Goal: Find specific page/section: Find specific page/section

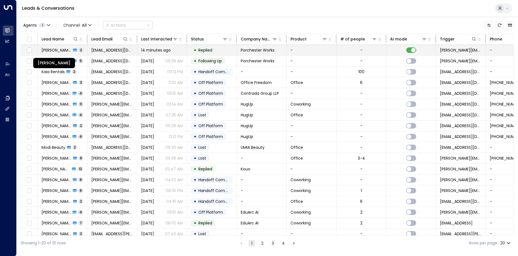
click at [68, 51] on span "[PERSON_NAME]" at bounding box center [57, 50] width 30 height 6
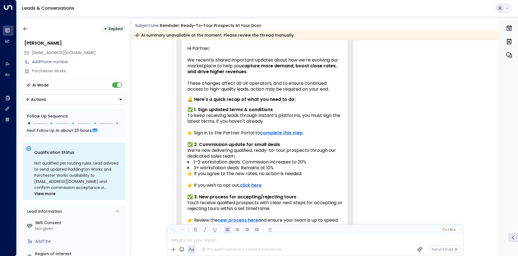
scroll to position [131, 0]
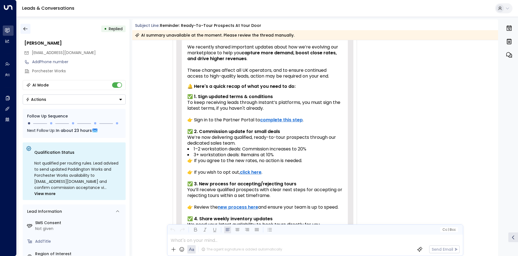
click at [26, 28] on icon "button" at bounding box center [26, 29] width 6 height 6
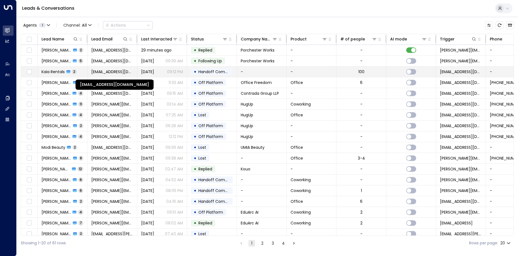
click at [95, 69] on span "[EMAIL_ADDRESS][DOMAIN_NAME]" at bounding box center [112, 72] width 42 height 6
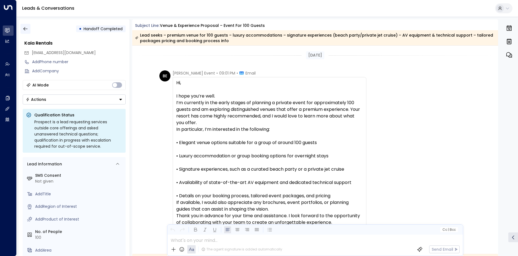
click at [24, 31] on icon "button" at bounding box center [26, 29] width 6 height 6
